Goal: Check status: Check status

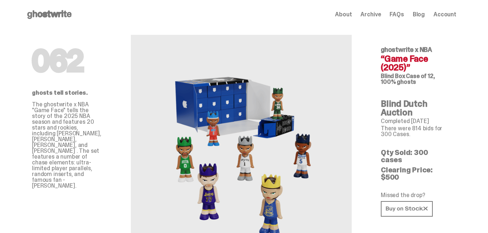
click at [49, 16] on use at bounding box center [49, 14] width 44 height 9
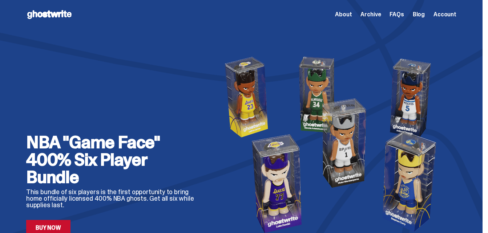
click at [451, 16] on span "Account" at bounding box center [444, 15] width 23 height 6
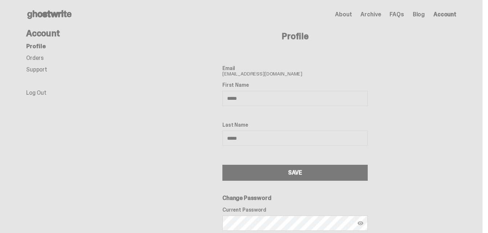
click at [43, 57] on link "Orders" at bounding box center [34, 58] width 17 height 8
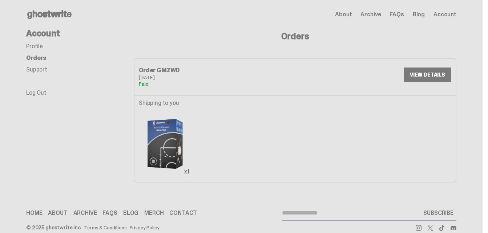
scroll to position [12, 0]
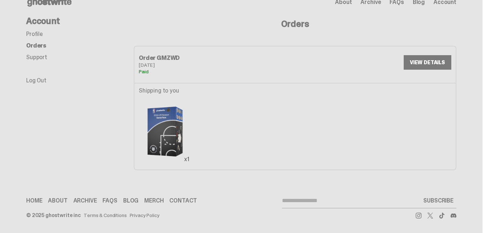
click at [441, 60] on link "VIEW DETAILS" at bounding box center [428, 62] width 48 height 15
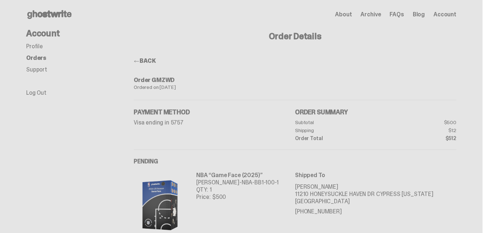
scroll to position [73, 0]
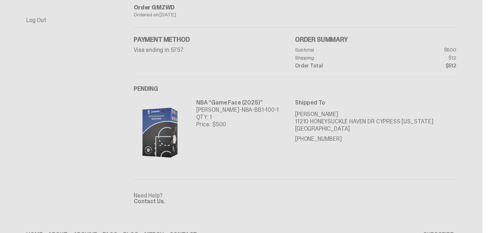
click at [339, 121] on p "11210 HONEYSUCKLE HAVEN DR CYPRESS [US_STATE]" at bounding box center [375, 121] width 161 height 7
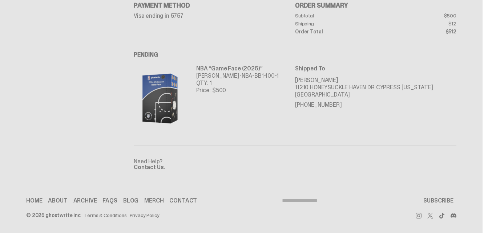
scroll to position [0, 0]
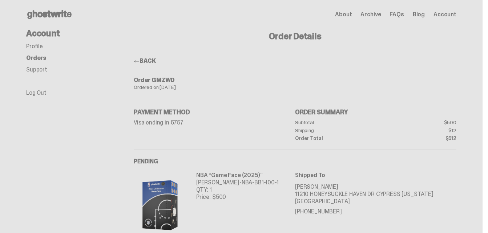
click at [43, 72] on link "Support" at bounding box center [36, 70] width 21 height 8
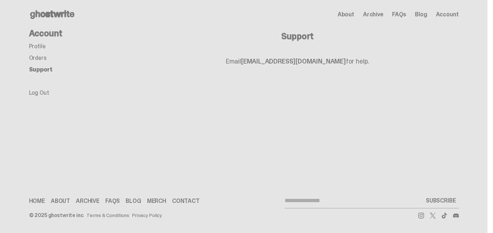
click at [42, 60] on link "Orders" at bounding box center [37, 58] width 17 height 8
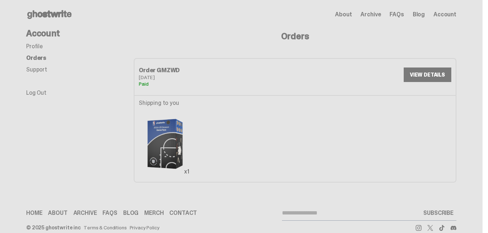
click at [417, 78] on link "VIEW DETAILS" at bounding box center [428, 75] width 48 height 15
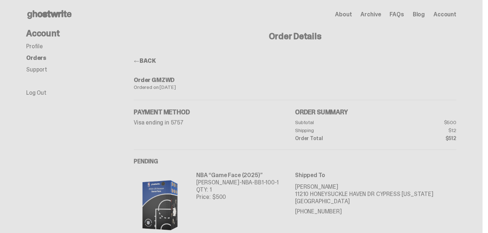
scroll to position [107, 0]
